Goal: Check status: Check status

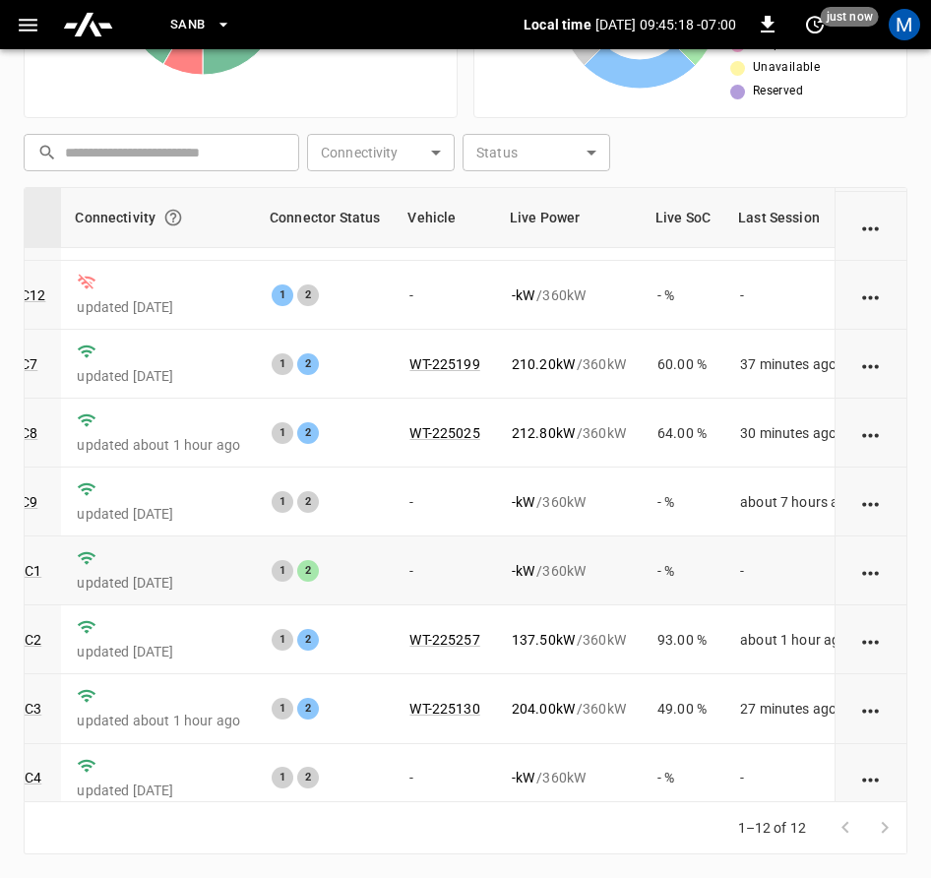
scroll to position [298, 244]
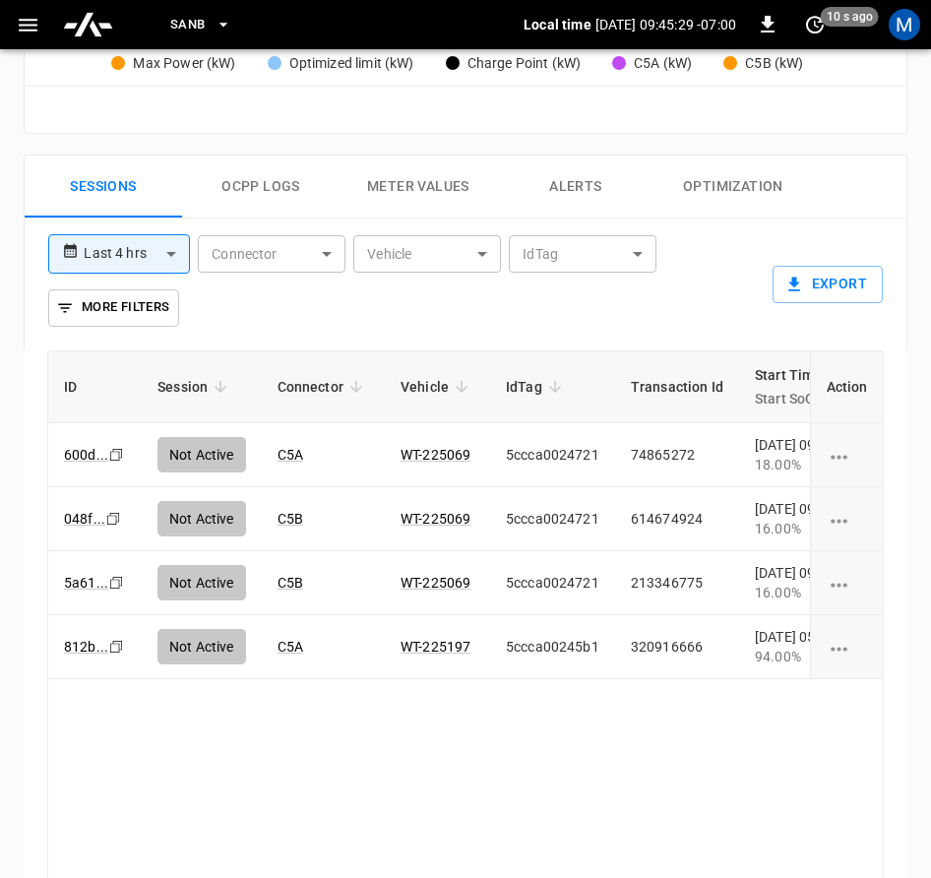
scroll to position [1221, 0]
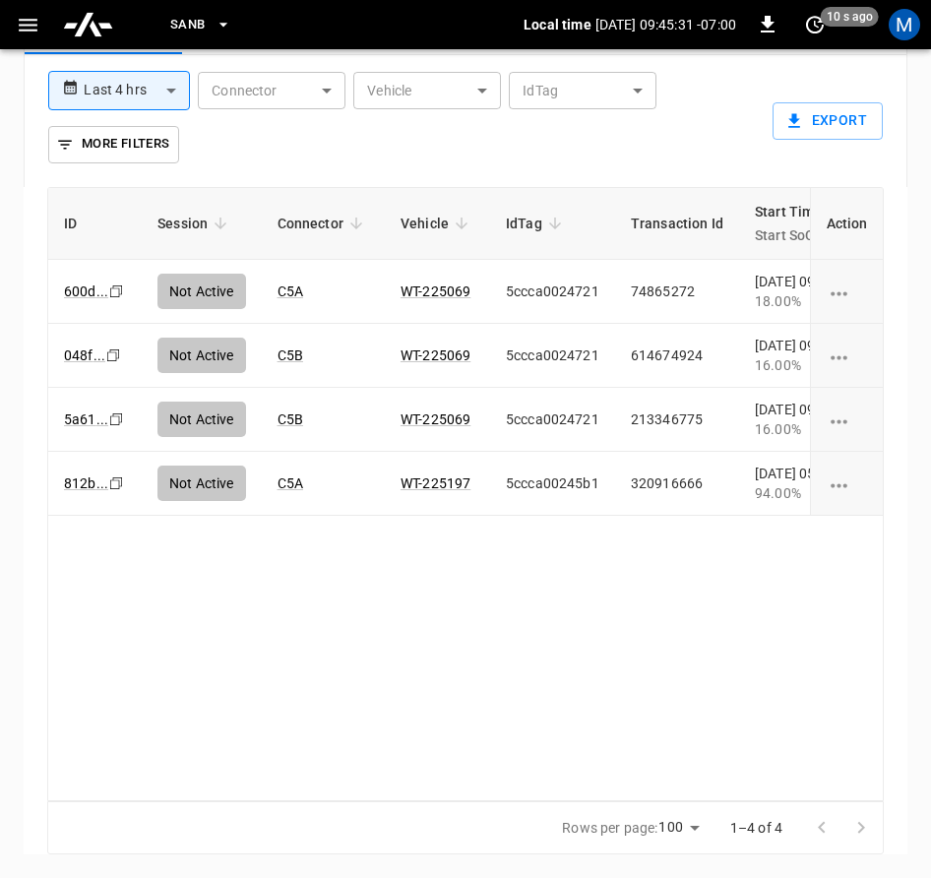
drag, startPoint x: 340, startPoint y: 787, endPoint x: 385, endPoint y: 793, distance: 45.8
click at [385, 793] on div "ID Session Connector Vehicle IdTag Transaction Id Start Time Start SoC End Time…" at bounding box center [465, 494] width 837 height 614
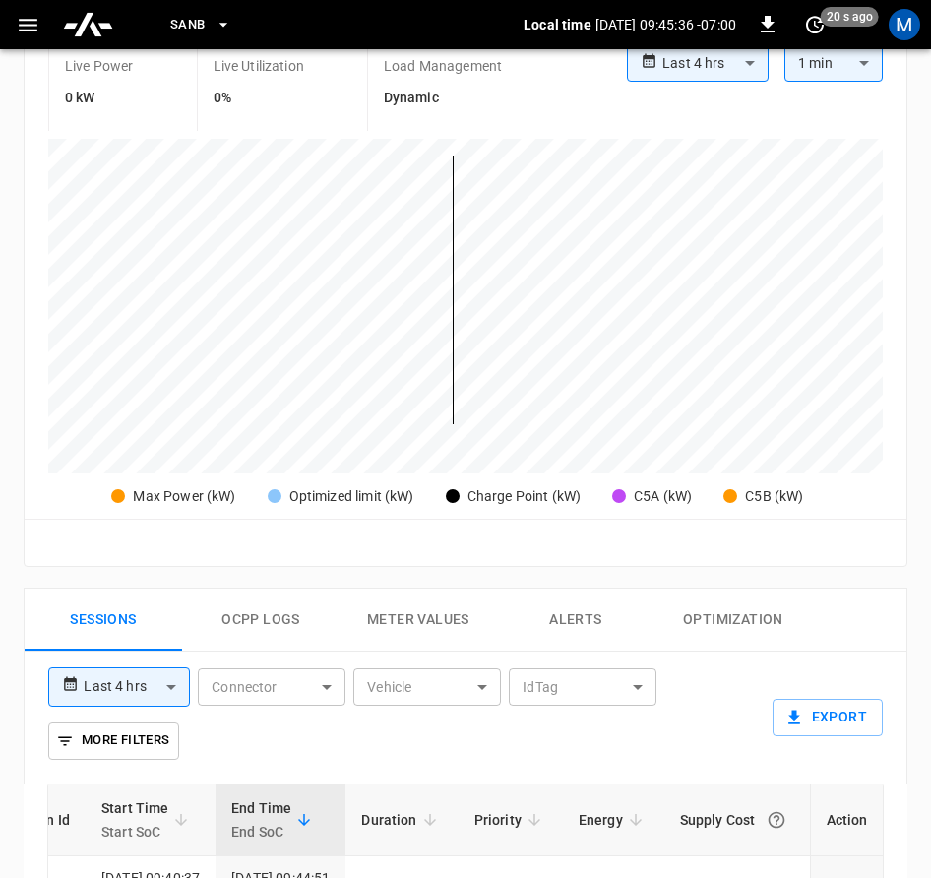
scroll to position [0, 0]
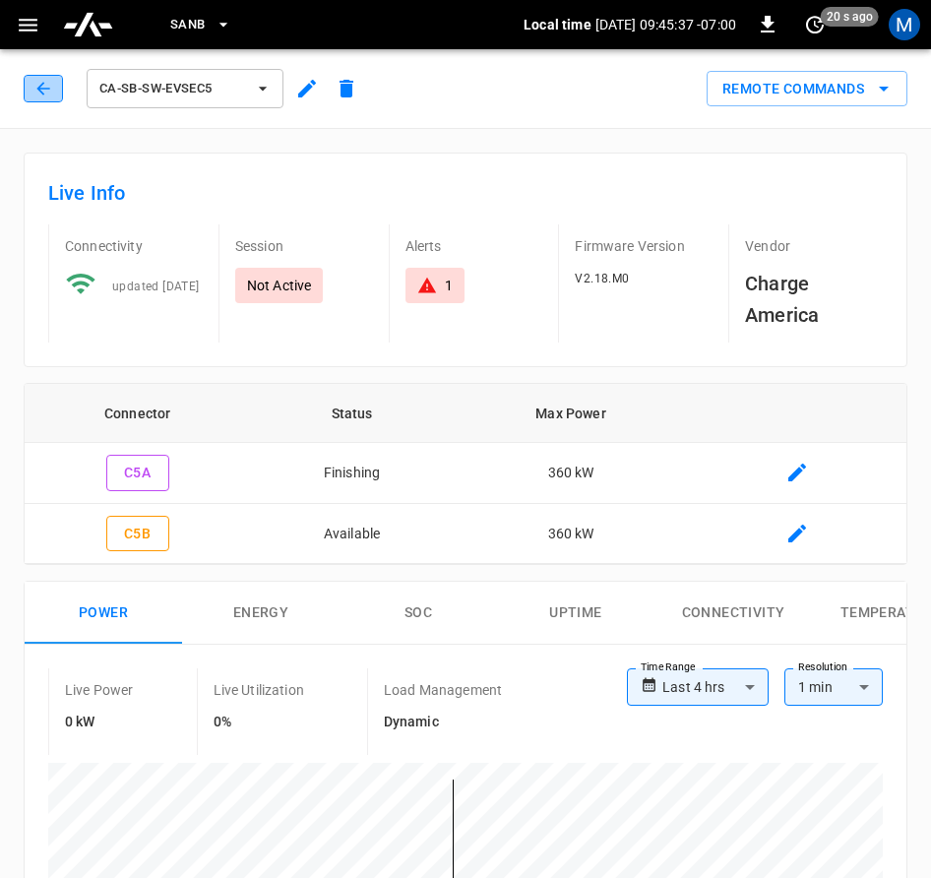
click at [25, 84] on button "button" at bounding box center [43, 89] width 39 height 28
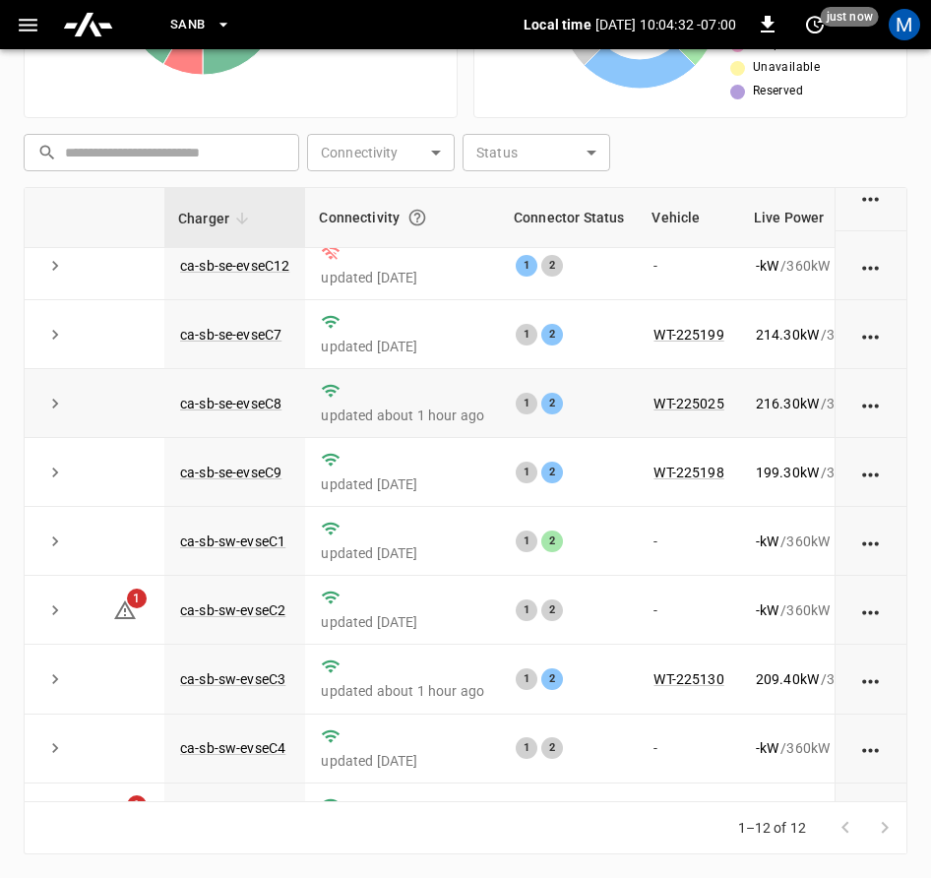
scroll to position [298, 0]
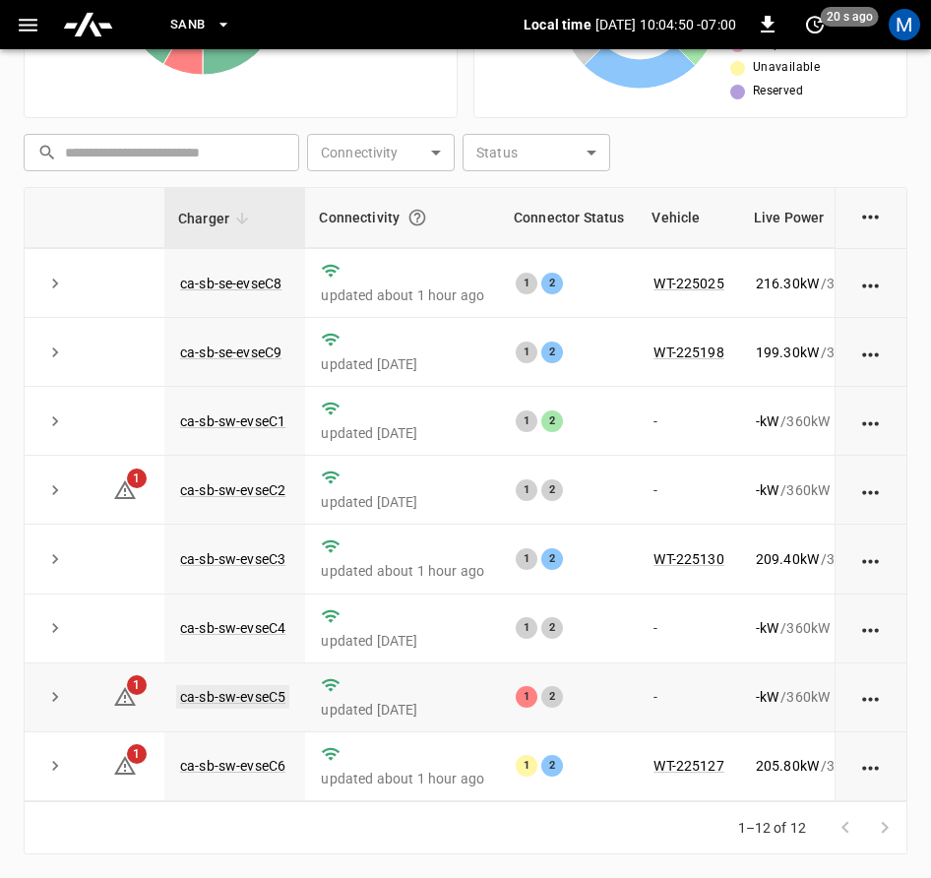
click at [265, 685] on link "ca-sb-sw-evseC5" at bounding box center [232, 697] width 113 height 24
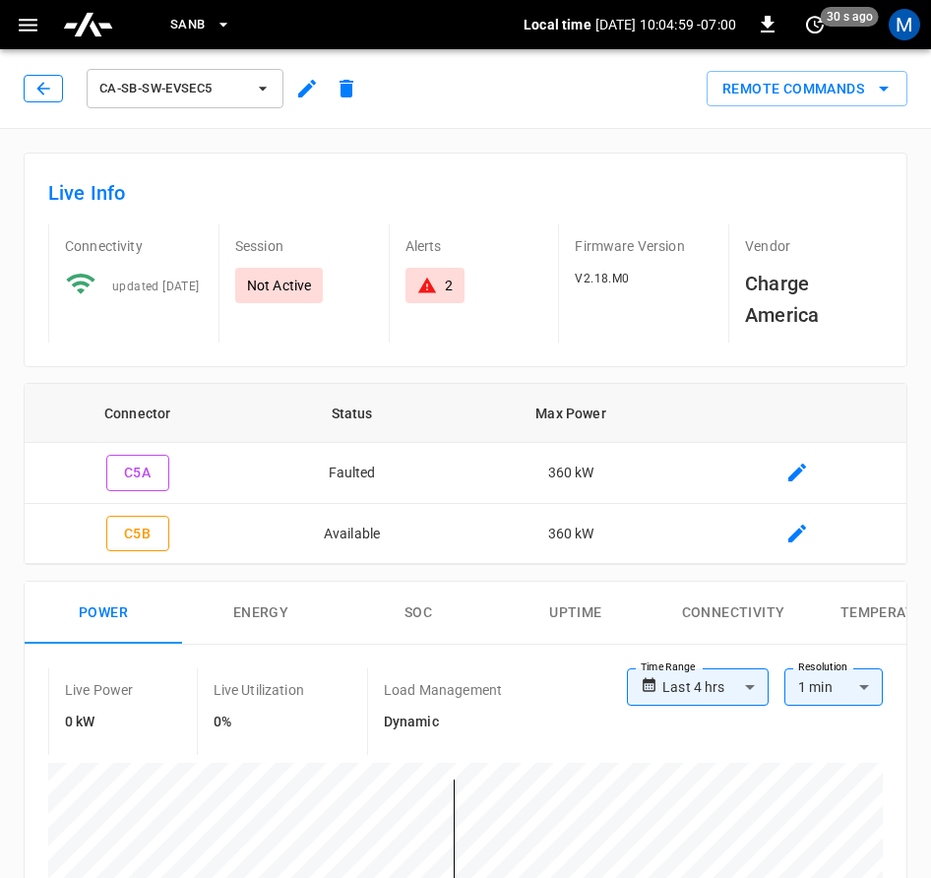
click at [46, 81] on icon "button" at bounding box center [43, 89] width 20 height 20
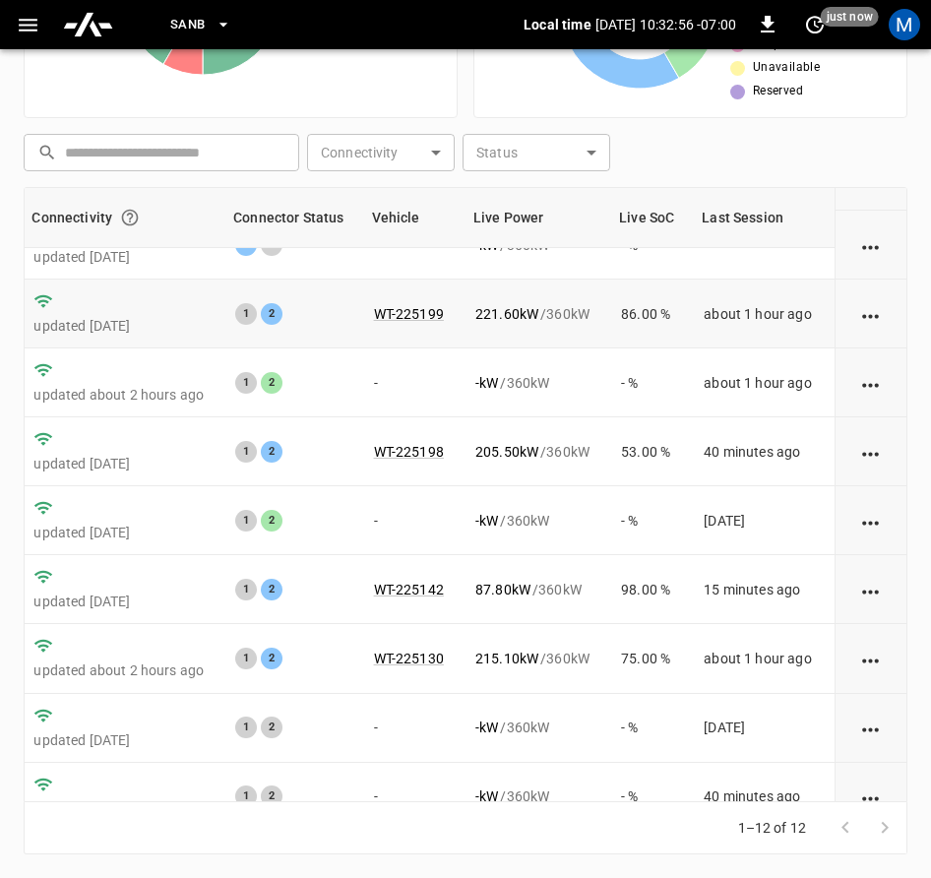
scroll to position [0, 306]
